Goal: Find specific page/section: Find specific page/section

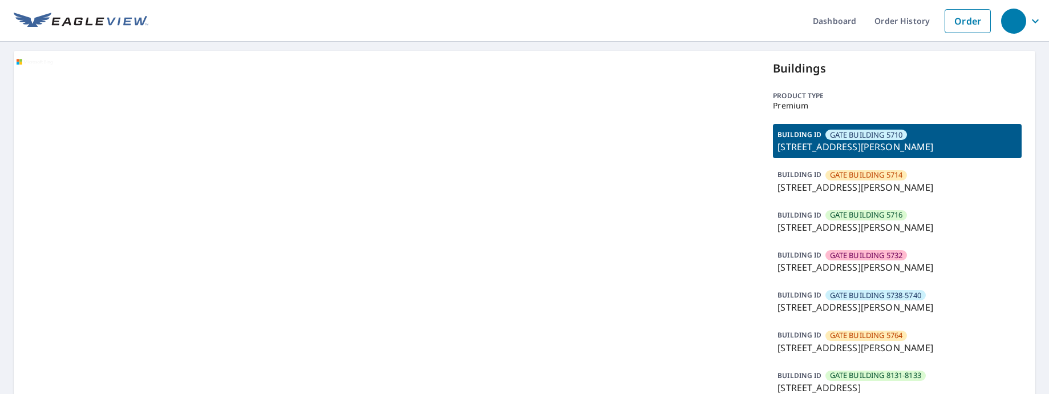
click at [816, 174] on div "BUILDING [GEOGRAPHIC_DATA] 5714 [STREET_ADDRESS][PERSON_NAME]" at bounding box center [897, 181] width 249 height 34
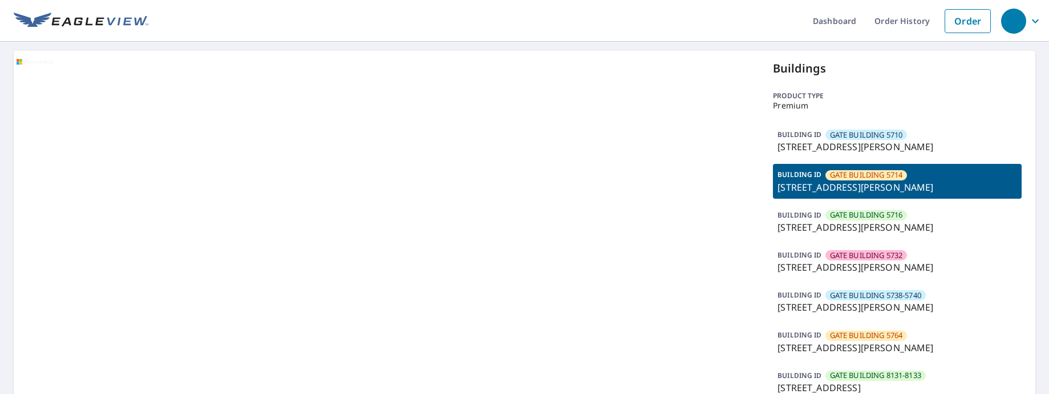
click at [830, 217] on span "GATE BUILDING 5716" at bounding box center [866, 214] width 73 height 11
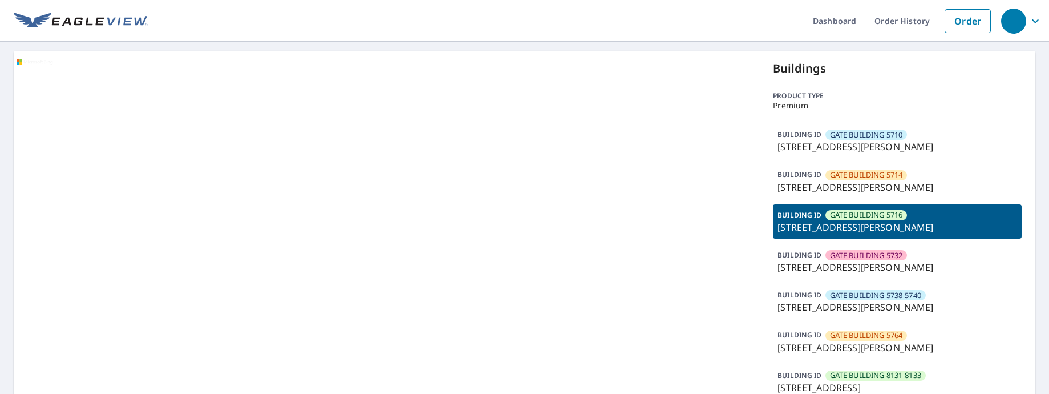
click at [854, 253] on span "GATE BUILDING 5732" at bounding box center [866, 255] width 73 height 11
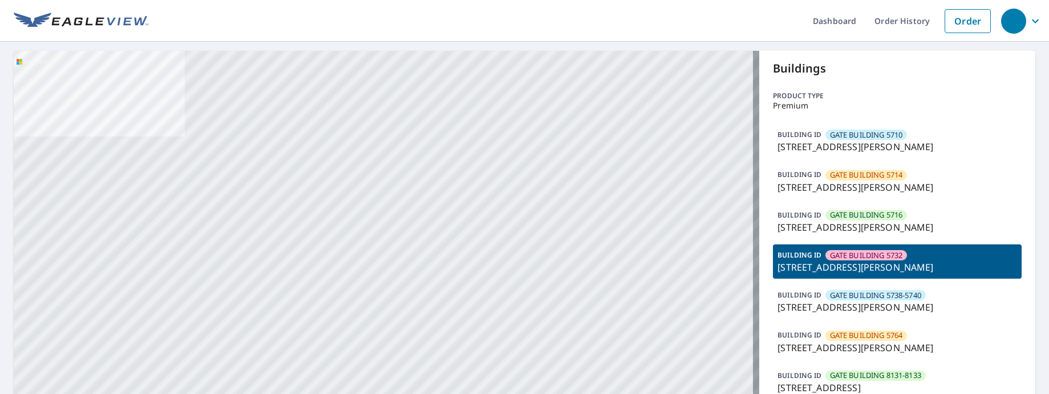
click at [829, 310] on p "[STREET_ADDRESS][PERSON_NAME]" at bounding box center [897, 307] width 240 height 14
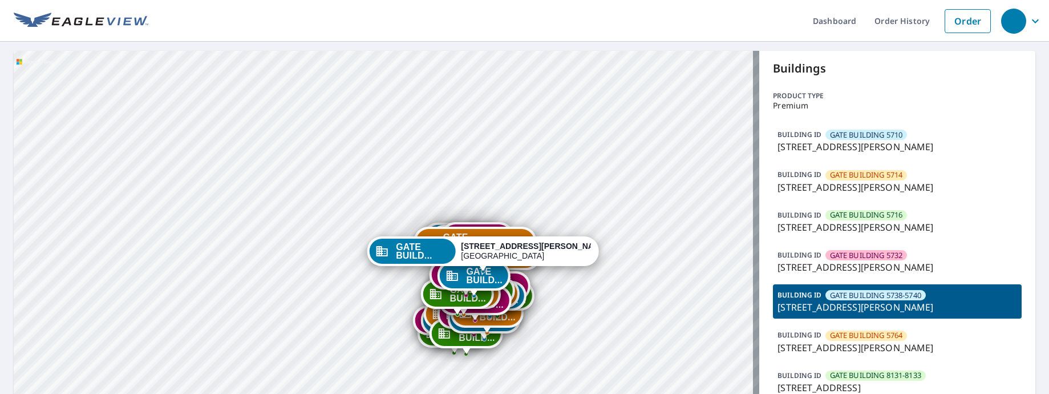
drag, startPoint x: 565, startPoint y: 218, endPoint x: 567, endPoint y: 148, distance: 70.8
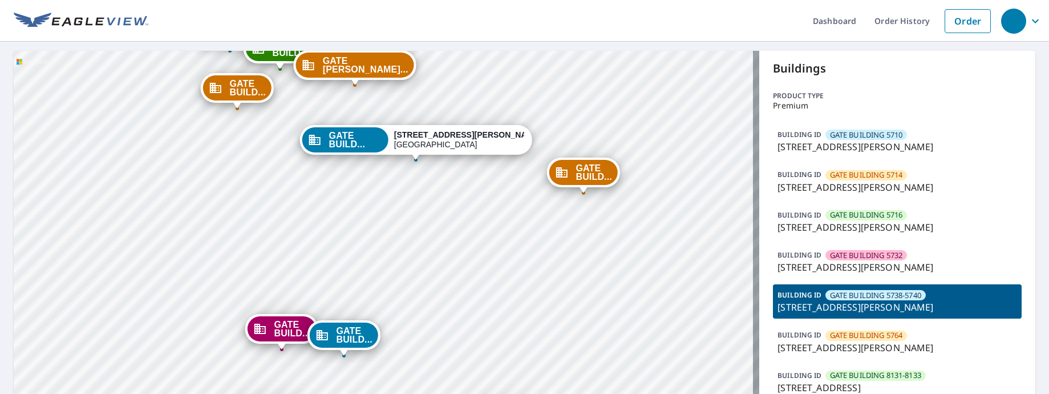
drag, startPoint x: 383, startPoint y: 262, endPoint x: 382, endPoint y: 274, distance: 12.0
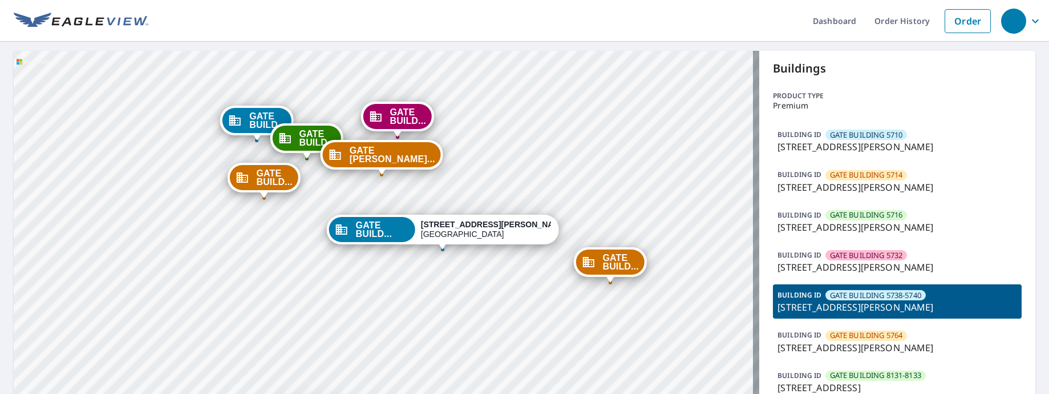
drag, startPoint x: 306, startPoint y: 220, endPoint x: 334, endPoint y: 299, distance: 84.1
